Goal: Find specific page/section: Find specific page/section

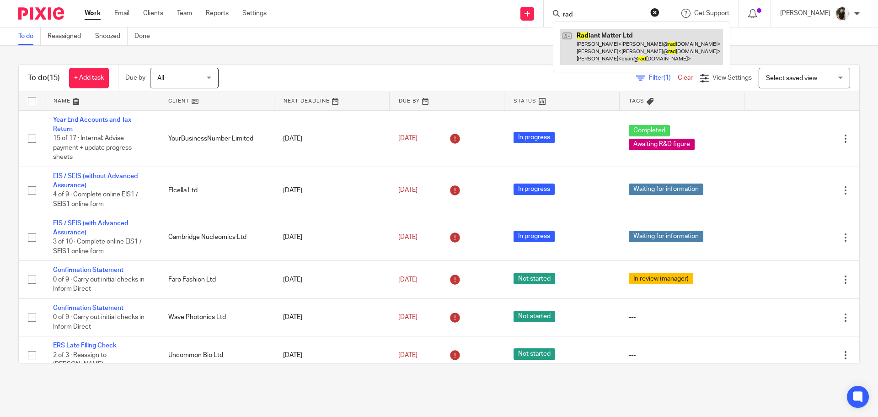
type input "rad"
click at [615, 61] on link at bounding box center [641, 47] width 163 height 36
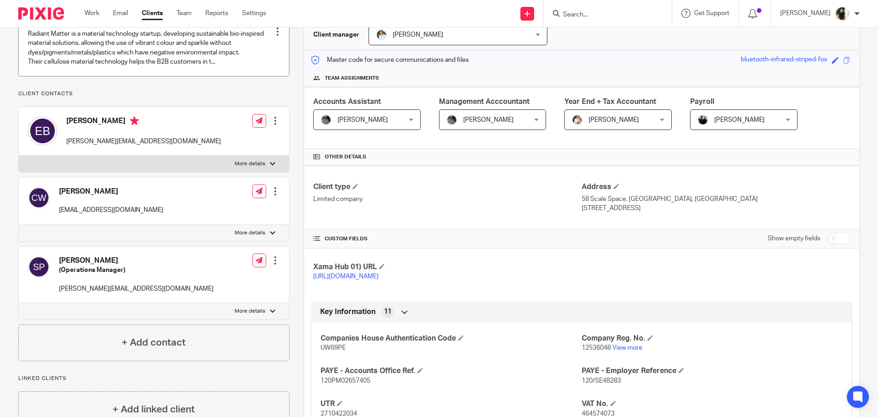
scroll to position [137, 0]
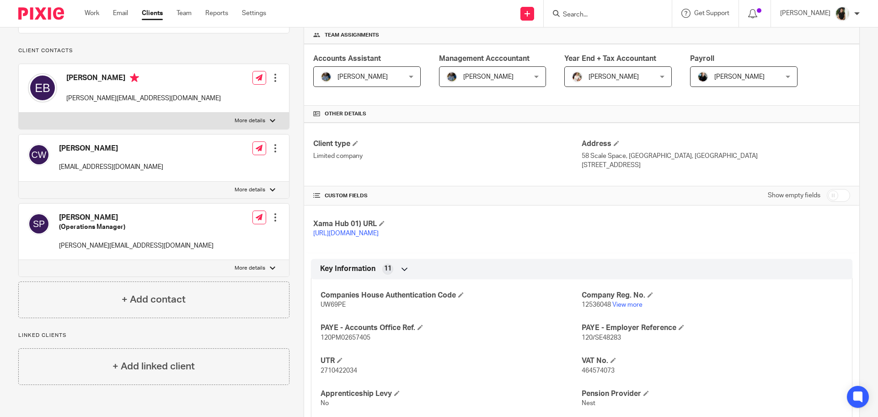
click at [598, 7] on div at bounding box center [608, 13] width 128 height 27
click at [593, 16] on input "Search" at bounding box center [603, 15] width 82 height 8
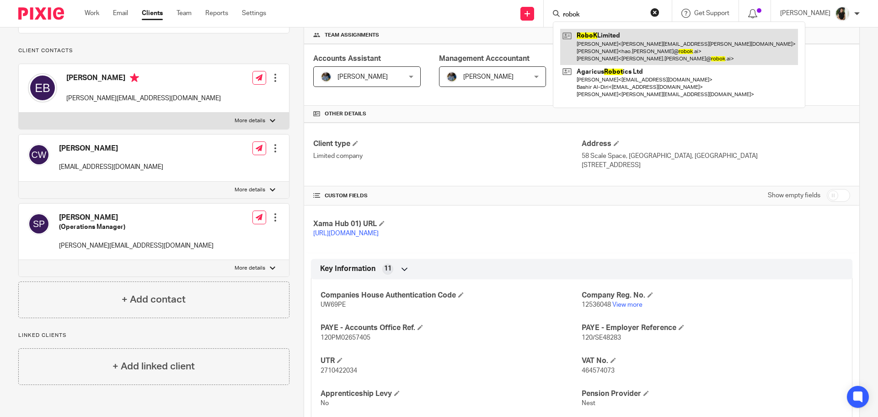
type input "robok"
click at [604, 45] on link at bounding box center [679, 47] width 238 height 36
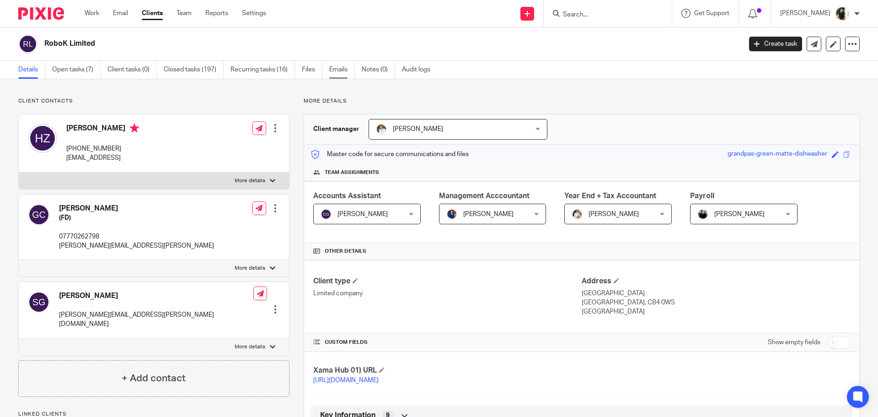
click at [346, 75] on link "Emails" at bounding box center [342, 70] width 26 height 18
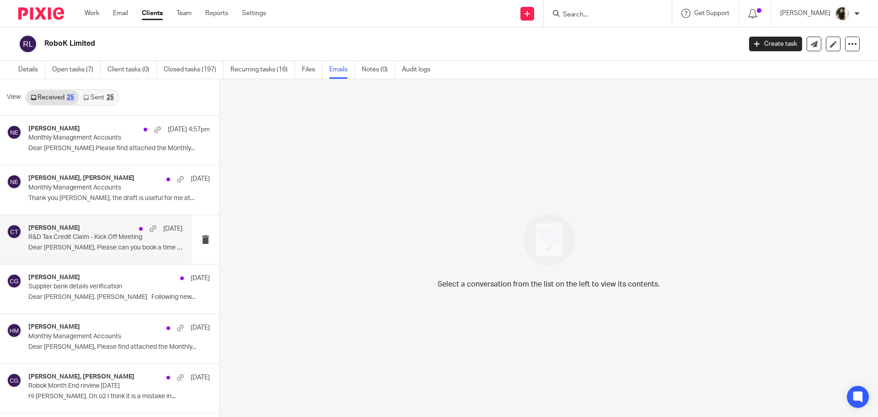
click at [127, 251] on p "Dear [PERSON_NAME], Please can you book a time in..." at bounding box center [105, 248] width 154 height 8
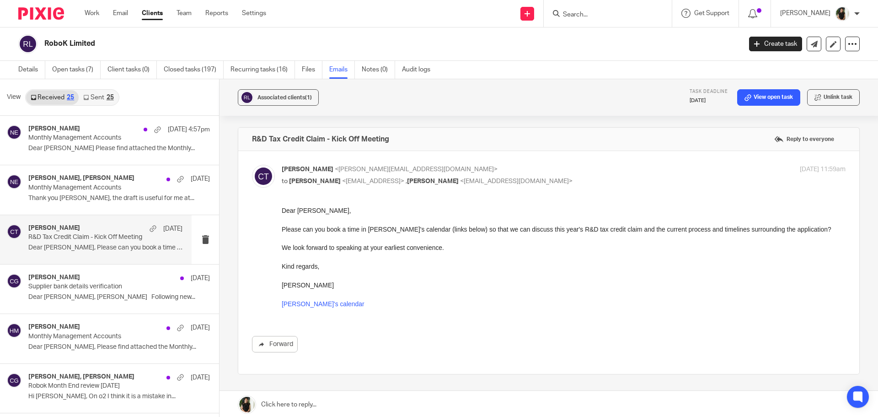
click at [99, 90] on link "Sent 25" at bounding box center [98, 97] width 39 height 15
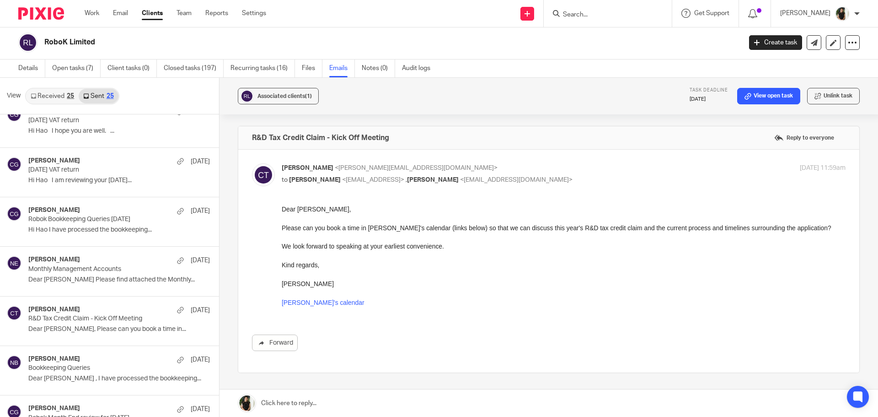
scroll to position [366, 0]
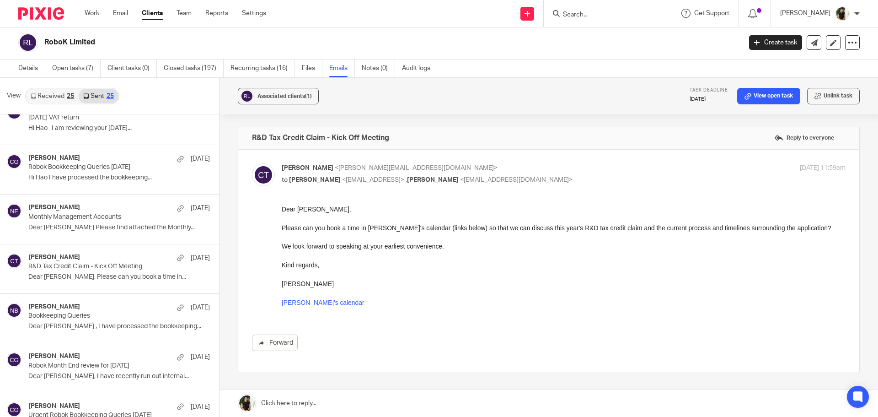
click at [101, 258] on div "[PERSON_NAME] [DATE]" at bounding box center [119, 257] width 182 height 9
